Goal: Communication & Community: Answer question/provide support

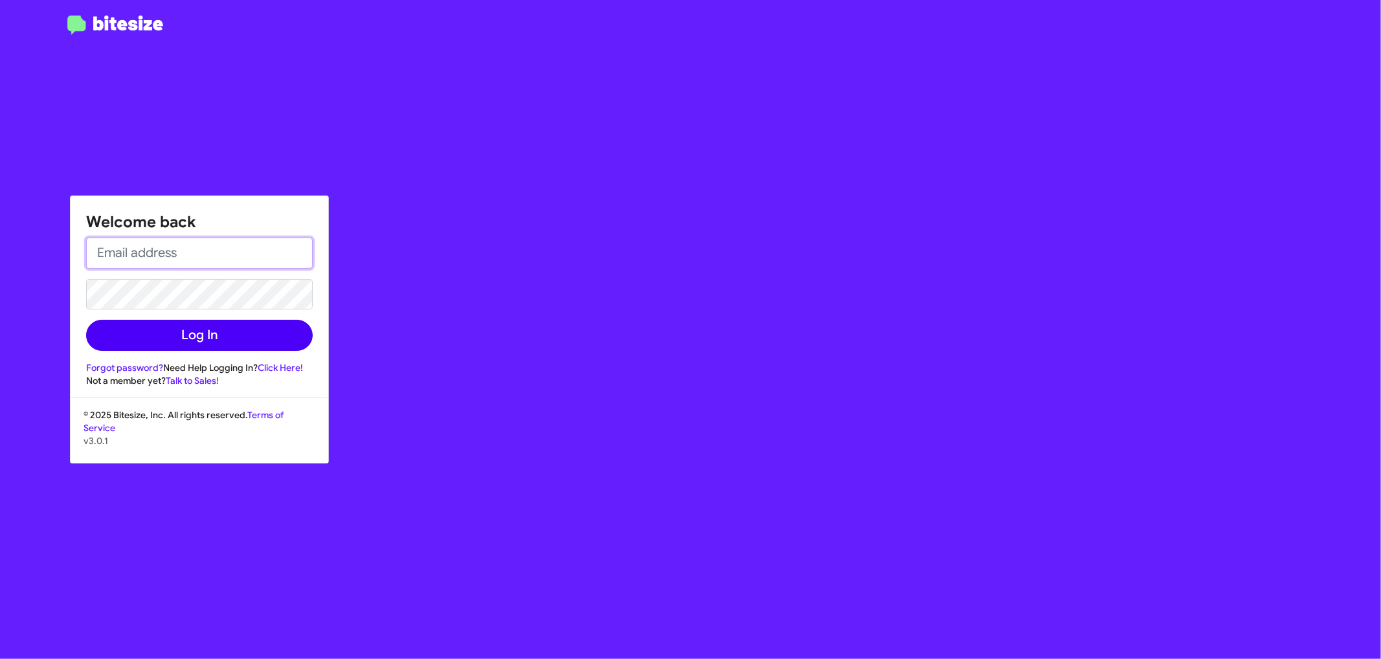
type input "[EMAIL_ADDRESS][DOMAIN_NAME]"
click at [193, 335] on button "Log In" at bounding box center [199, 335] width 227 height 31
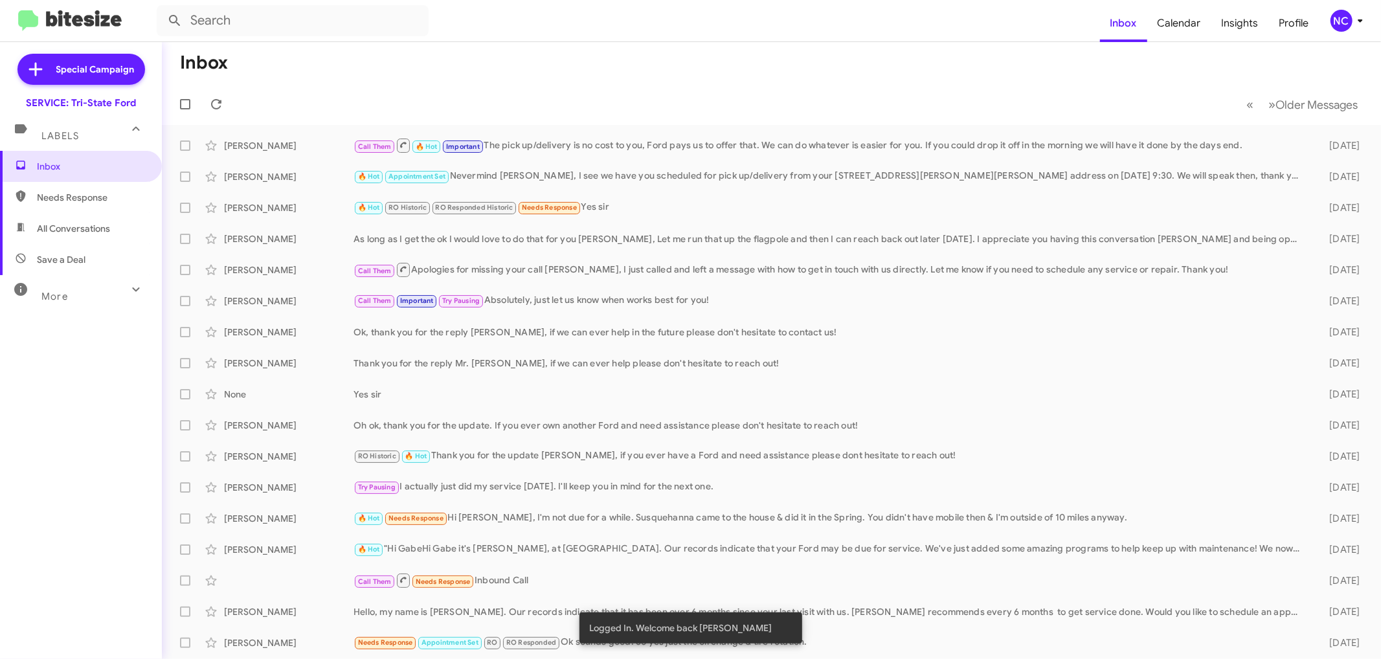
click at [723, 84] on mat-toolbar-row "« Previous » Next Older Messages" at bounding box center [771, 103] width 1219 height 41
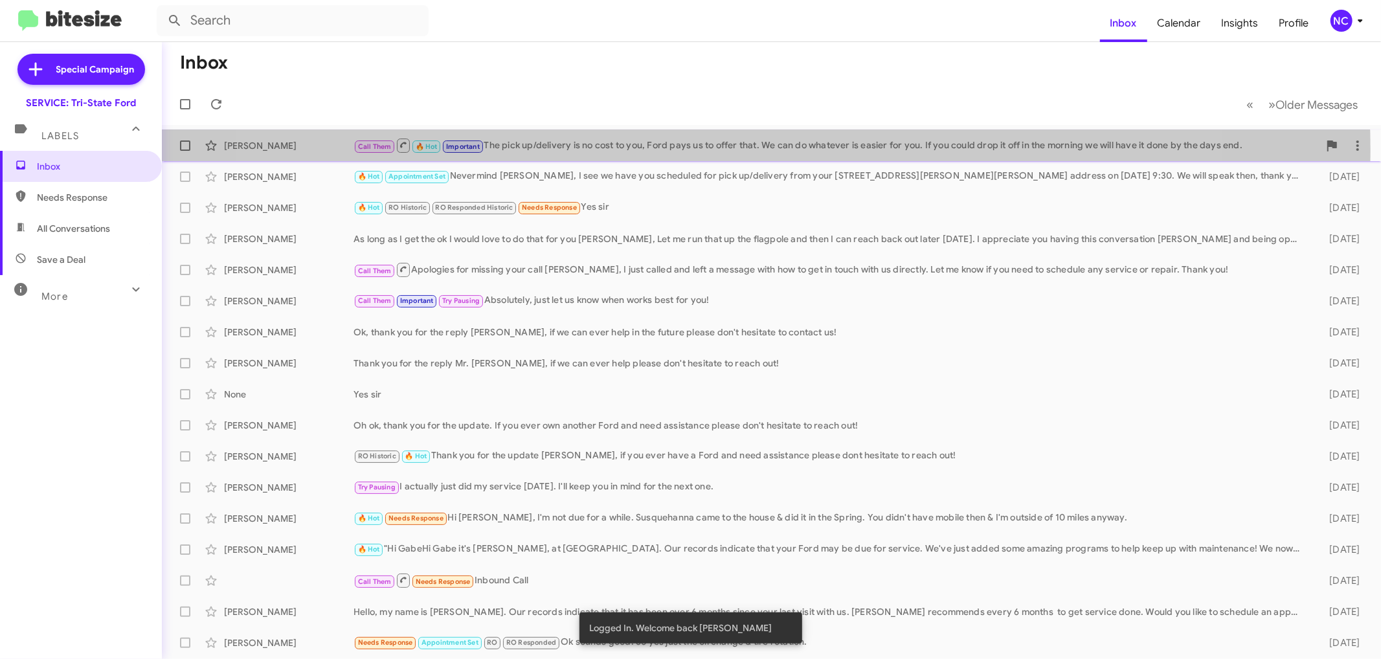
click at [720, 150] on div "Call Them 🔥 Hot Important The pick up/delivery is no cost to you, Ford pays us …" at bounding box center [835, 145] width 965 height 16
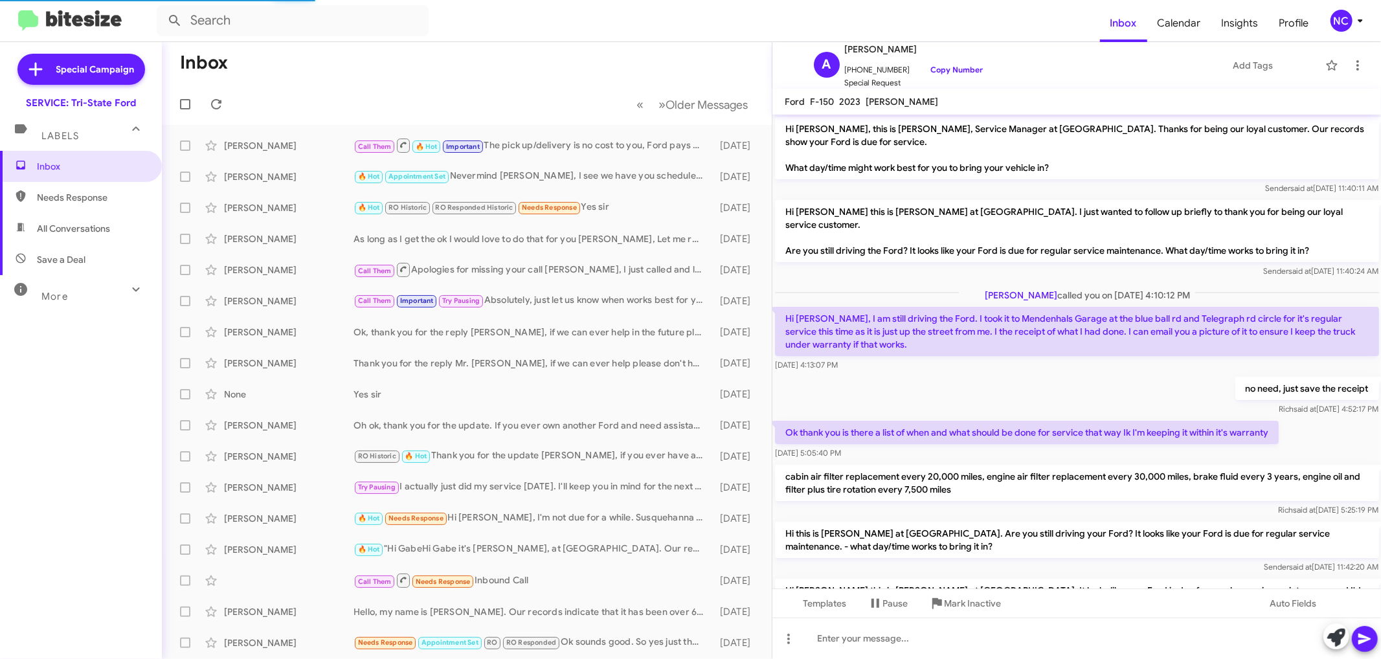
scroll to position [412, 0]
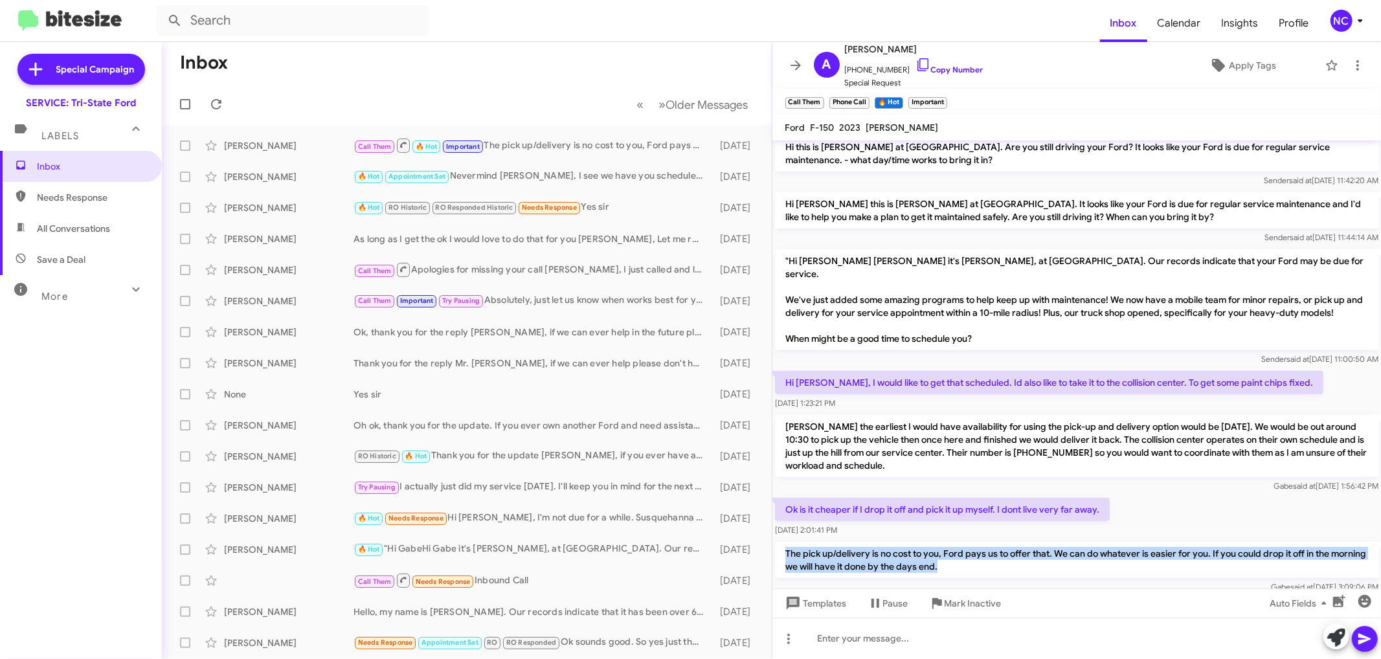
drag, startPoint x: 984, startPoint y: 535, endPoint x: 787, endPoint y: 525, distance: 197.0
click at [787, 542] on p "The pick up/delivery is no cost to you, Ford pays us to offer that. We can do w…" at bounding box center [1077, 560] width 604 height 36
